Goal: Download file/media

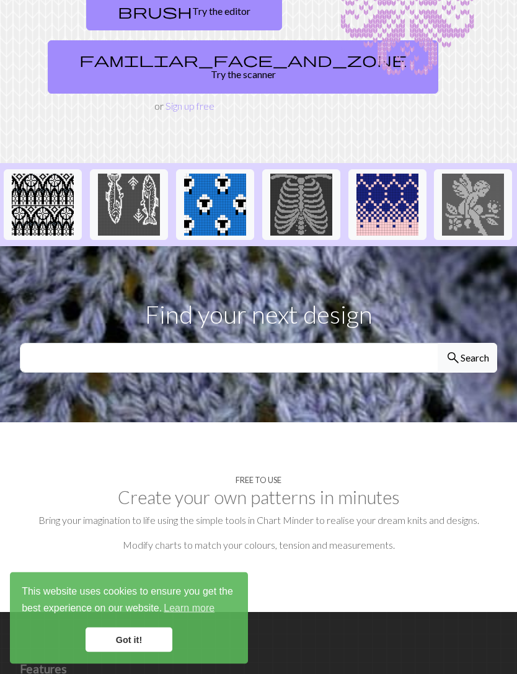
click at [117, 652] on link "Got it!" at bounding box center [129, 640] width 87 height 25
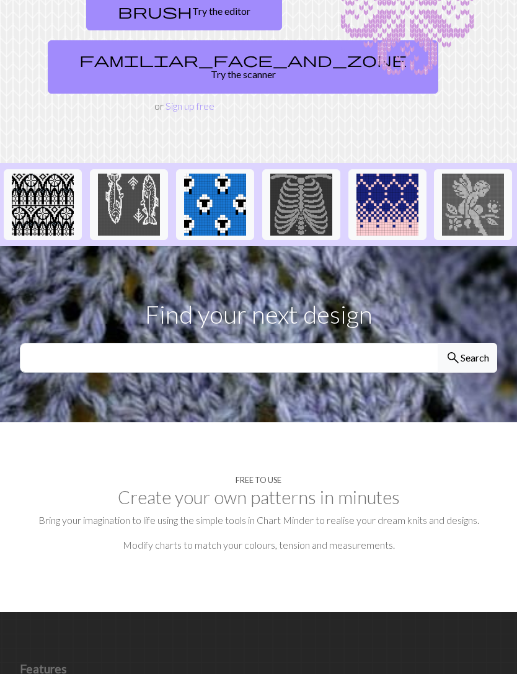
click at [133, 182] on img at bounding box center [129, 205] width 62 height 62
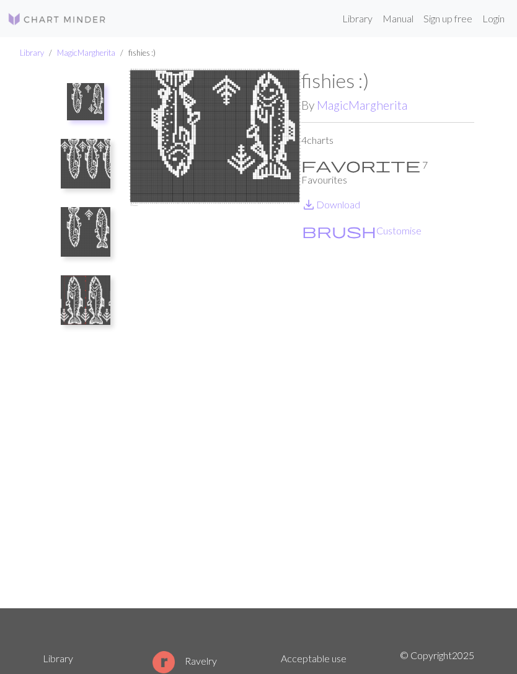
click at [109, 290] on img at bounding box center [86, 300] width 50 height 50
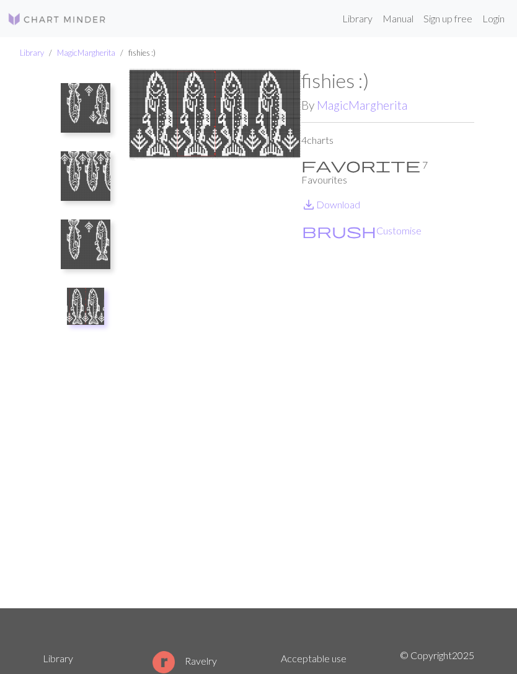
click at [79, 176] on img at bounding box center [86, 176] width 50 height 50
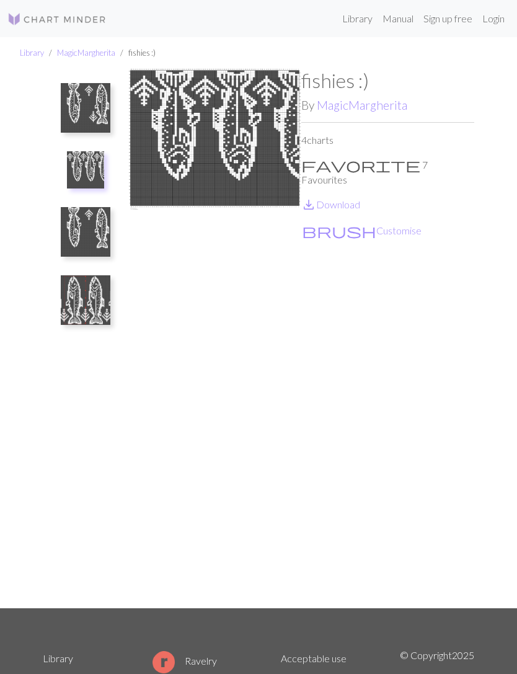
click at [81, 226] on img at bounding box center [86, 232] width 50 height 50
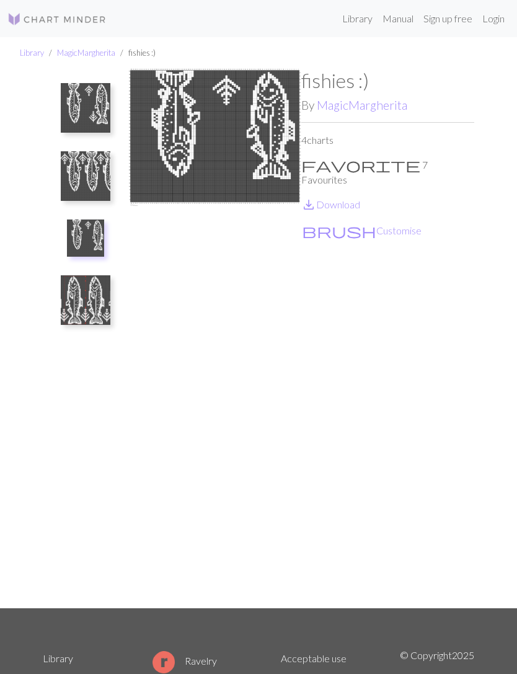
click at [87, 115] on img at bounding box center [86, 108] width 50 height 50
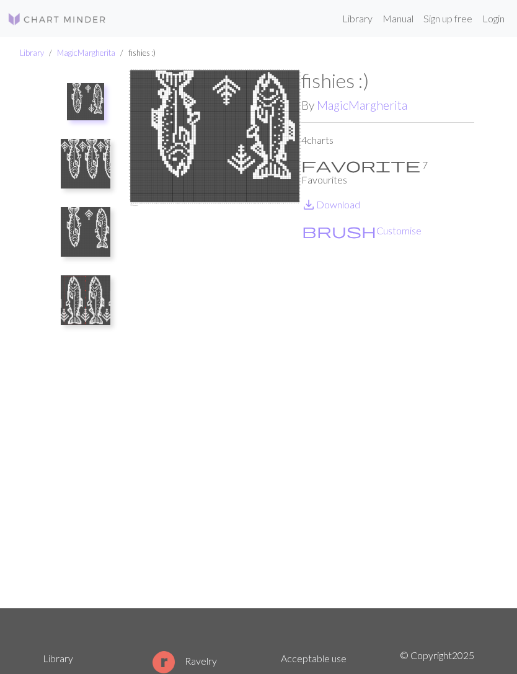
click at [77, 157] on img at bounding box center [86, 164] width 50 height 50
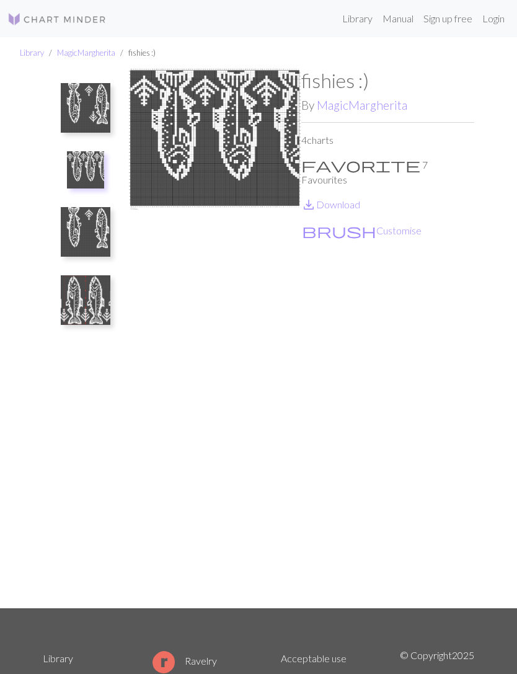
click at [80, 162] on img at bounding box center [85, 169] width 37 height 37
click at [334, 198] on link "save_alt Download" at bounding box center [330, 204] width 59 height 12
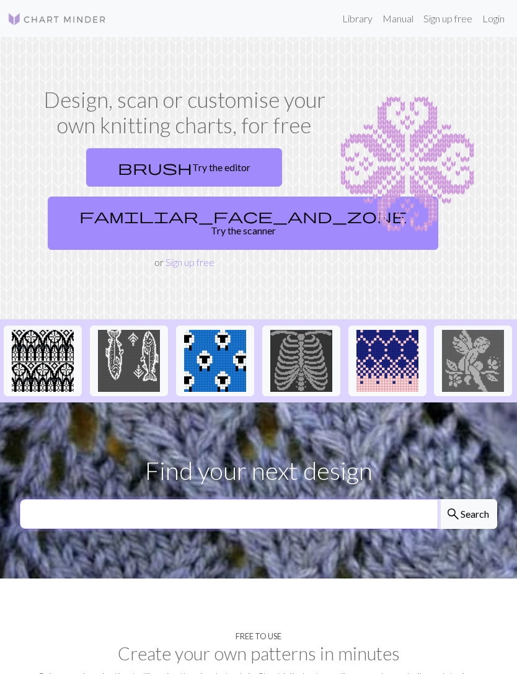
click at [230, 499] on input "text" at bounding box center [229, 514] width 419 height 30
type input "Knight"
click at [467, 499] on button "search Search" at bounding box center [468, 514] width 60 height 30
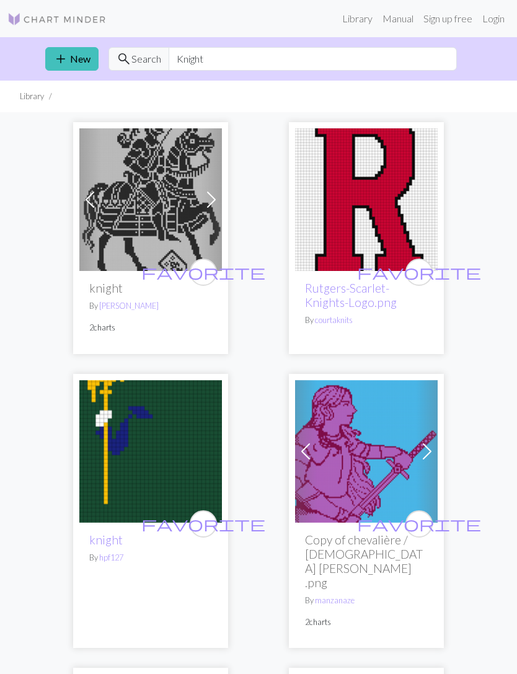
click at [123, 294] on h2 "knight" at bounding box center [150, 288] width 123 height 14
click at [121, 284] on h2 "knight" at bounding box center [150, 288] width 123 height 14
click at [116, 210] on img at bounding box center [150, 199] width 143 height 143
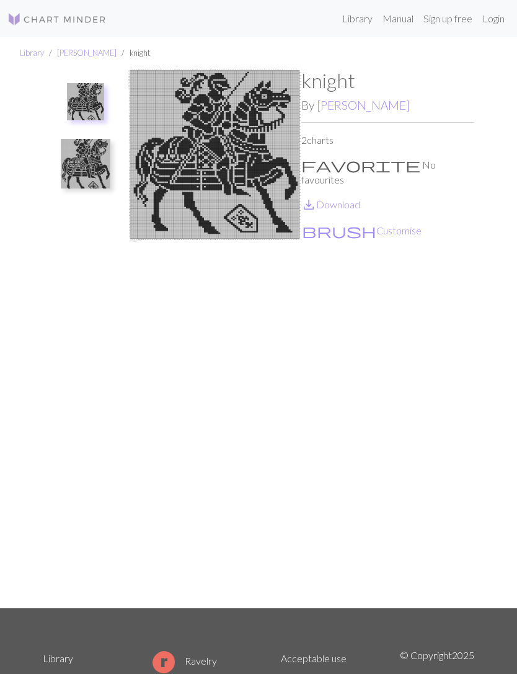
click at [349, 198] on link "save_alt Download" at bounding box center [330, 204] width 59 height 12
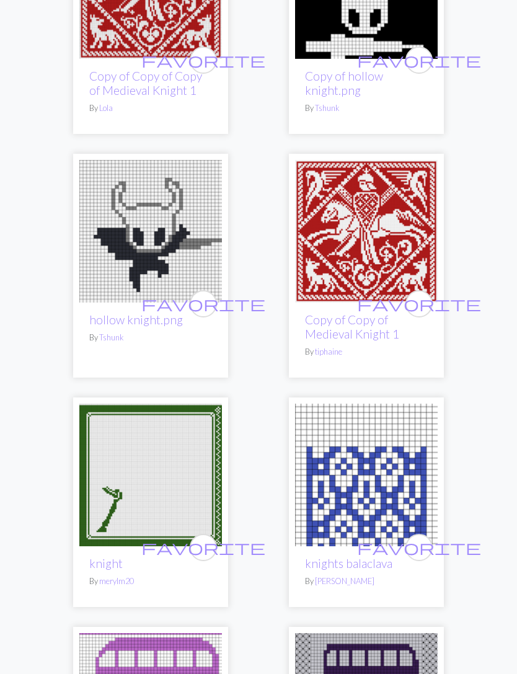
scroll to position [2231, 0]
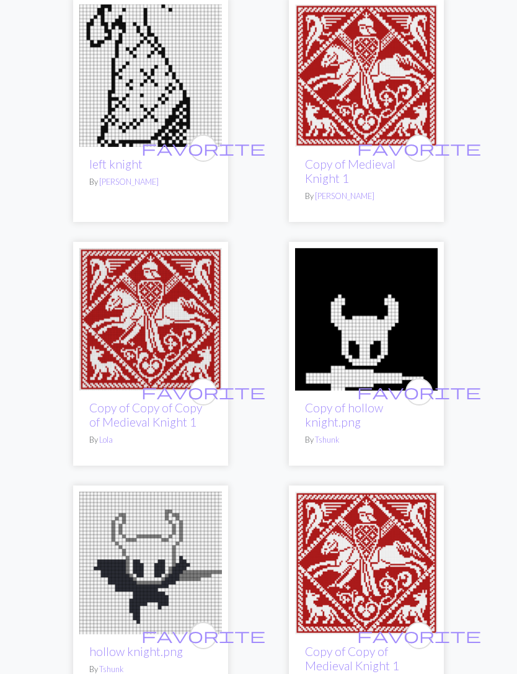
click at [117, 321] on img at bounding box center [150, 320] width 143 height 143
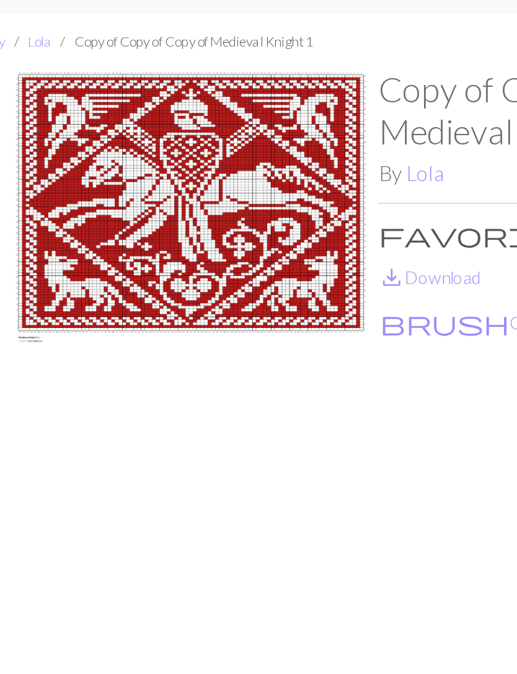
click at [182, 151] on img at bounding box center [151, 339] width 216 height 540
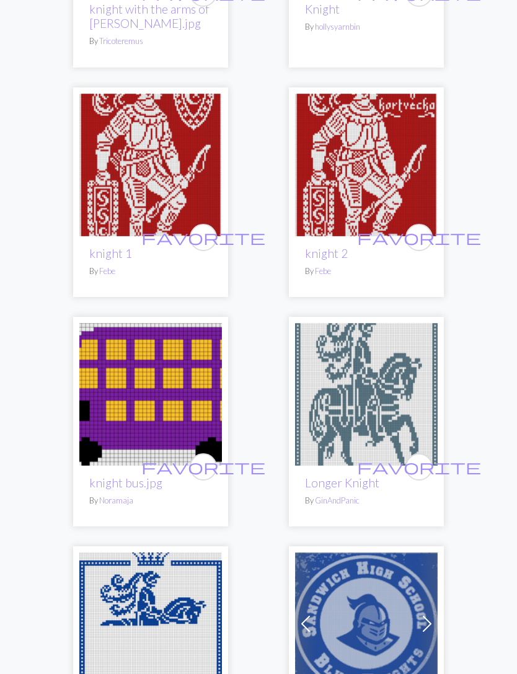
scroll to position [1098, 0]
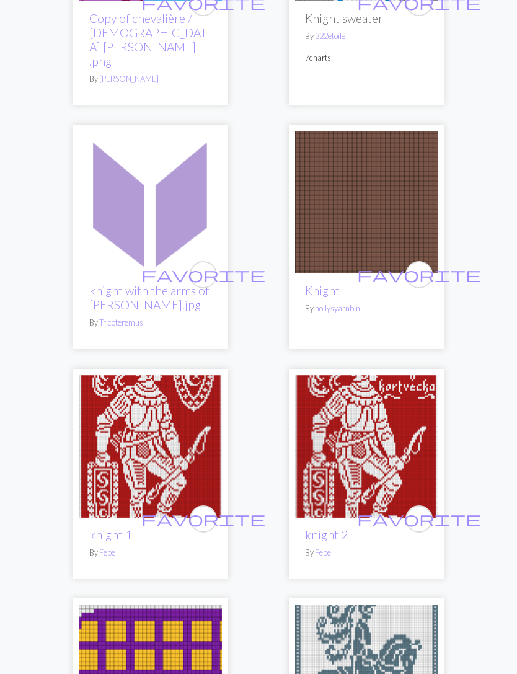
scroll to position [0, 0]
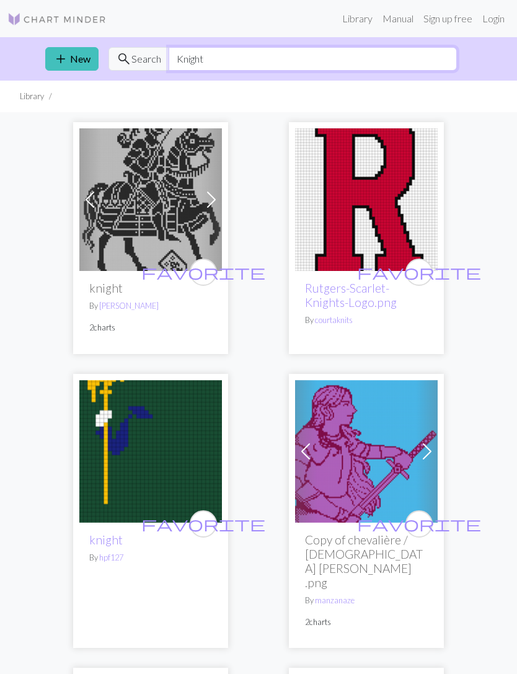
click at [220, 62] on input "Knight" at bounding box center [313, 59] width 288 height 24
type input "K"
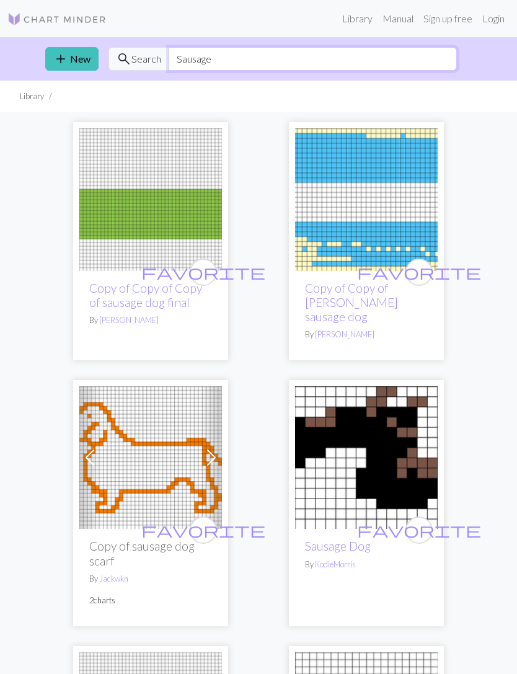
type input "Sausage"
click at [149, 214] on img at bounding box center [150, 199] width 143 height 143
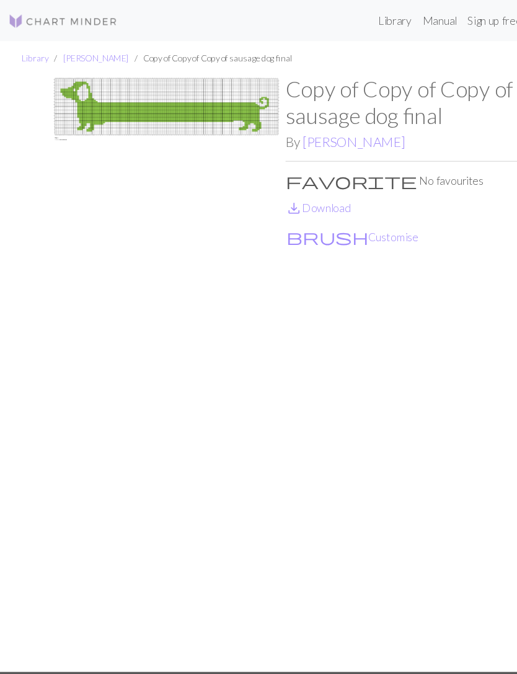
click at [311, 187] on link "save_alt Download" at bounding box center [288, 188] width 59 height 12
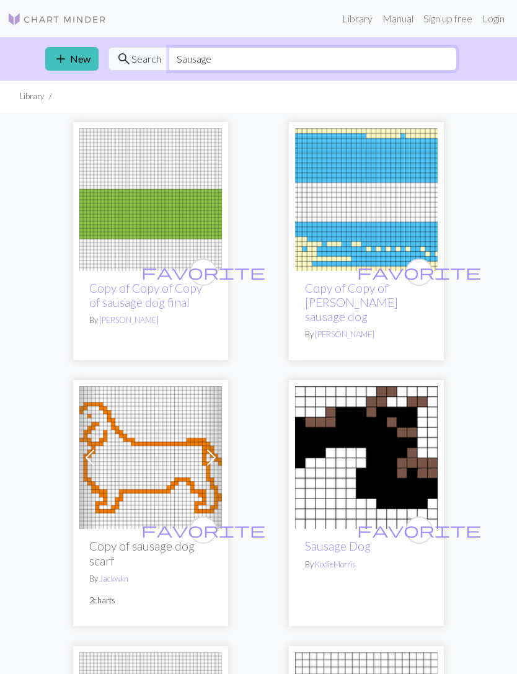
click at [209, 60] on input "Sausage" at bounding box center [313, 59] width 288 height 24
click at [384, 210] on img at bounding box center [366, 199] width 143 height 143
click at [261, 50] on input "Sausage" at bounding box center [313, 59] width 288 height 24
click at [220, 54] on input "text" at bounding box center [313, 59] width 288 height 24
type input "Fish"
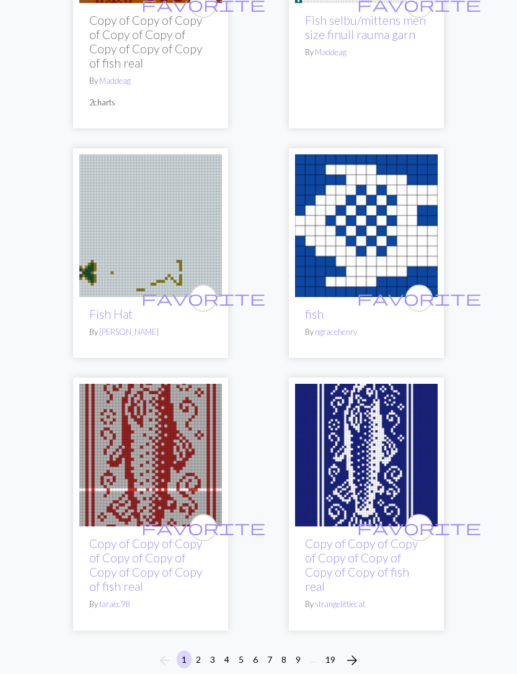
scroll to position [5937, 0]
